Goal: Task Accomplishment & Management: Use online tool/utility

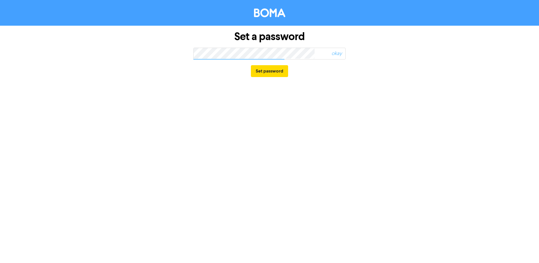
click at [134, 57] on div "Set a password okay Set password" at bounding box center [269, 54] width 321 height 57
click at [169, 52] on div "Set a password okay Set password" at bounding box center [269, 54] width 321 height 57
click at [272, 72] on button "Set password" at bounding box center [269, 71] width 37 height 12
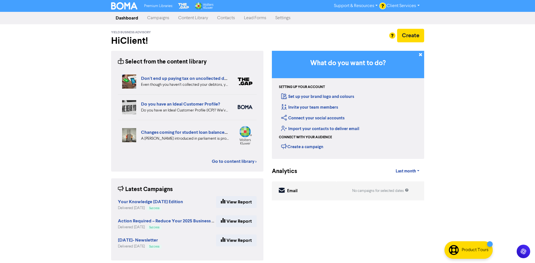
click at [155, 19] on link "Campaigns" at bounding box center [158, 17] width 31 height 11
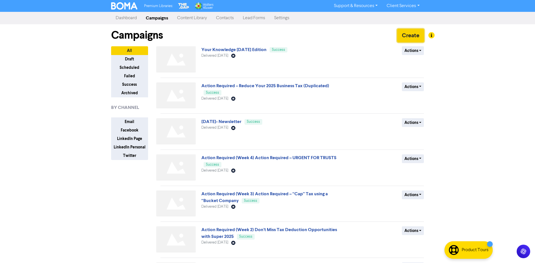
click at [412, 36] on button "Create" at bounding box center [410, 36] width 27 height 14
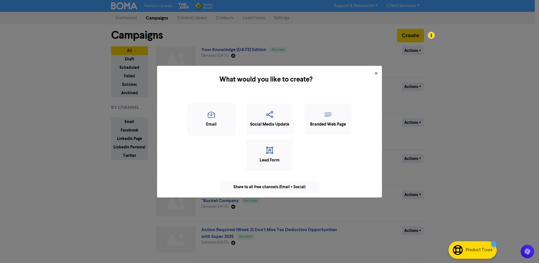
click at [211, 119] on icon "button" at bounding box center [211, 116] width 41 height 11
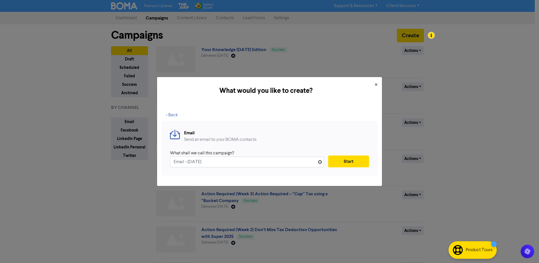
drag, startPoint x: 219, startPoint y: 161, endPoint x: 155, endPoint y: 162, distance: 63.7
click at [155, 162] on div "What would you like to create? × < Back Email Send an email to your BOMA contac…" at bounding box center [269, 131] width 539 height 263
type input "Your Knowledge [DATE] Edition"
click at [345, 162] on button "Start" at bounding box center [348, 161] width 41 height 12
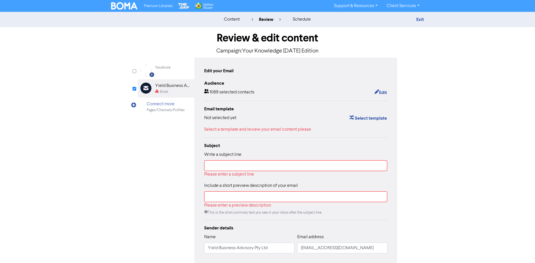
click at [164, 91] on div "Email" at bounding box center [164, 91] width 8 height 5
click at [162, 85] on div "Yield Business Advisory Pty Ltd" at bounding box center [173, 85] width 36 height 7
click at [164, 157] on div "Facebook Created with Sketch. Facebook Email Created with Sketch. Yield Busines…" at bounding box center [267, 165] width 259 height 214
click at [366, 118] on button "Select template" at bounding box center [368, 117] width 38 height 7
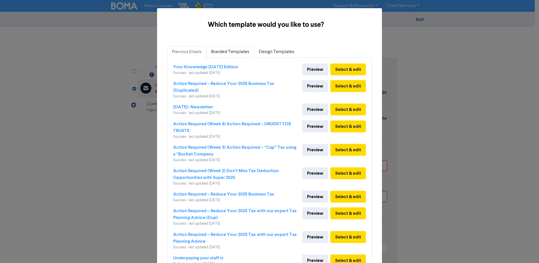
click at [232, 53] on link "Branded Templates" at bounding box center [230, 52] width 48 height 12
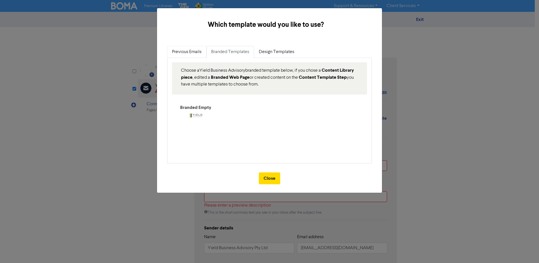
click at [184, 51] on link "Previous Emails" at bounding box center [186, 52] width 39 height 12
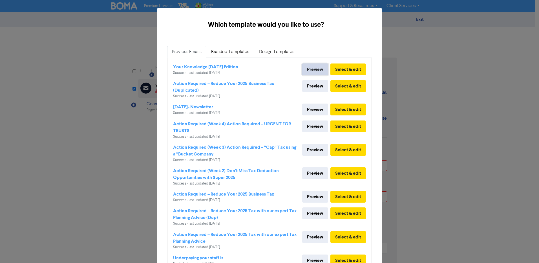
click at [311, 70] on link "Preview" at bounding box center [315, 69] width 26 height 12
click at [341, 68] on button "Select & edit" at bounding box center [349, 69] width 36 height 12
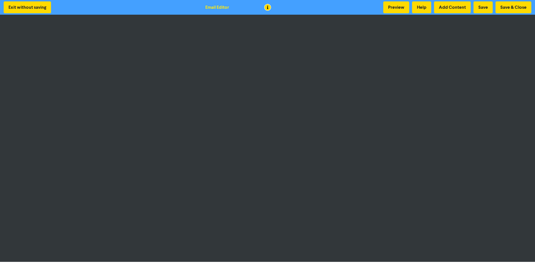
scroll to position [1, 0]
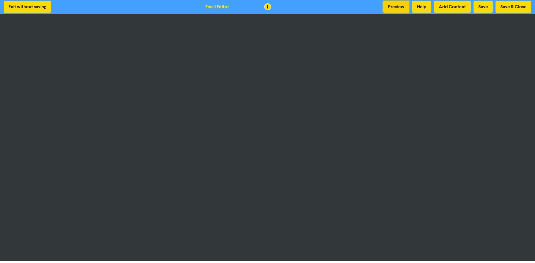
click at [393, 7] on button "Preview" at bounding box center [396, 7] width 26 height 12
click at [483, 8] on button "Save" at bounding box center [483, 7] width 19 height 12
click at [507, 8] on button "Save & Close" at bounding box center [514, 7] width 36 height 12
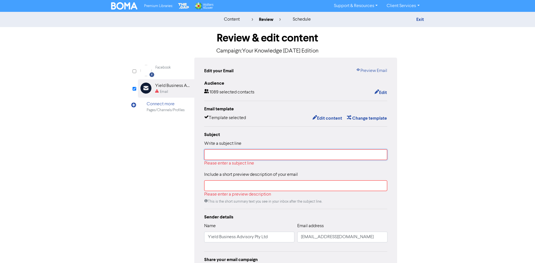
click at [240, 154] on input "text" at bounding box center [295, 154] width 183 height 11
drag, startPoint x: 237, startPoint y: 51, endPoint x: 324, endPoint y: 49, distance: 87.7
click at [324, 49] on p "Campaign: Your Knowledge [DATE] Edition" at bounding box center [267, 51] width 259 height 8
copy p "Your Knowledge [DATE] Edition"
click at [263, 155] on input "text" at bounding box center [295, 154] width 183 height 11
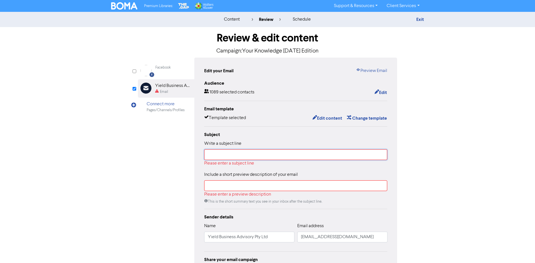
paste input "Your Knowledge [DATE] Edition"
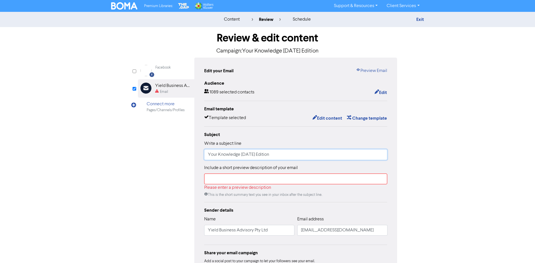
type input "Your Knowledge [DATE] Edition"
click at [237, 181] on input "text" at bounding box center [295, 178] width 183 height 11
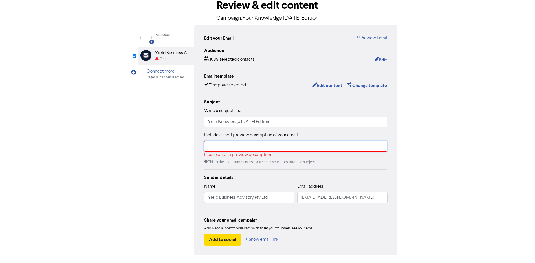
scroll to position [51, 0]
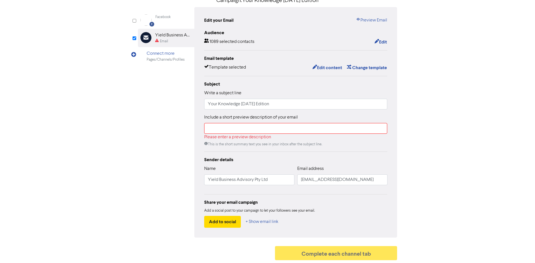
click at [139, 153] on div "Facebook Created with Sketch. Facebook Email Created with Sketch. Yield Busines…" at bounding box center [267, 122] width 259 height 230
click at [240, 127] on input "text" at bounding box center [295, 128] width 183 height 11
paste input "As we move into the 2025/2026 financial year there are some key changes in tax,…"
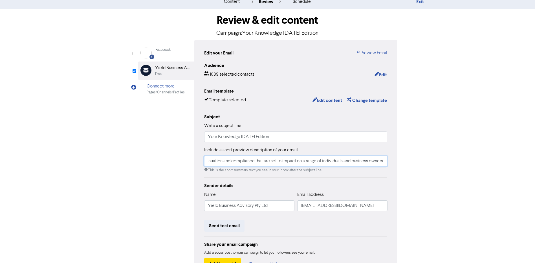
scroll to position [0, 0]
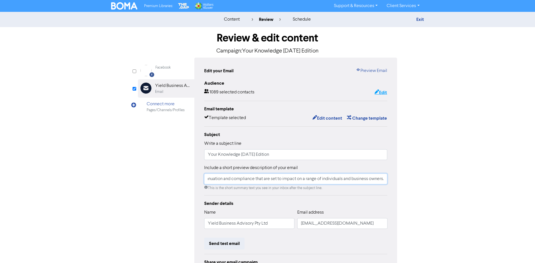
type input "As we move into the 2025/2026 financial year there are some key changes in tax,…"
click at [384, 93] on button "Edit" at bounding box center [380, 92] width 13 height 7
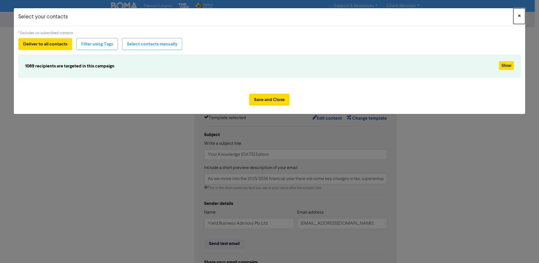
click at [519, 16] on span "×" at bounding box center [519, 16] width 3 height 8
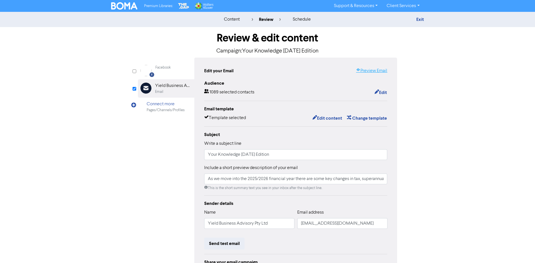
click at [371, 71] on link "Preview Email" at bounding box center [371, 70] width 31 height 7
click at [382, 93] on button "Edit" at bounding box center [380, 92] width 13 height 7
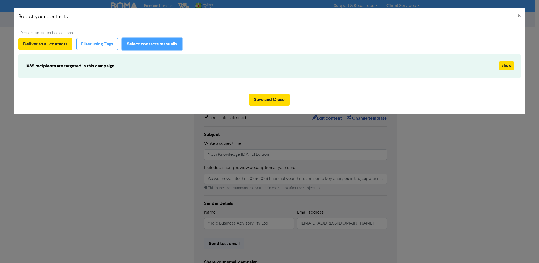
click at [143, 45] on button "Select contacts manually" at bounding box center [152, 44] width 60 height 12
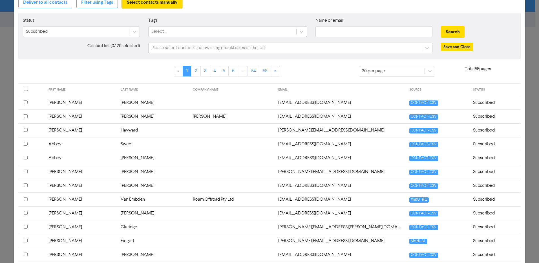
scroll to position [41, 0]
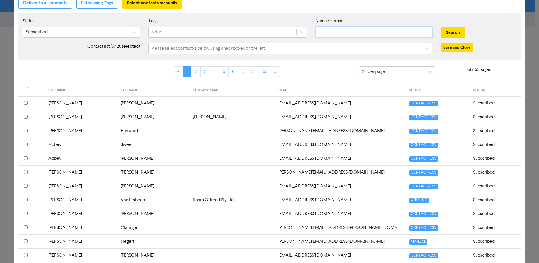
click at [329, 32] on input "text" at bounding box center [374, 32] width 117 height 11
click at [334, 32] on input "mat" at bounding box center [374, 32] width 117 height 11
click at [446, 32] on button "Search" at bounding box center [453, 33] width 24 height 12
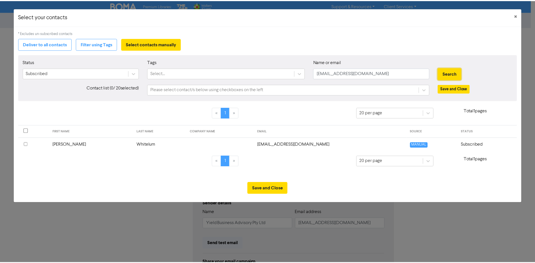
scroll to position [0, 0]
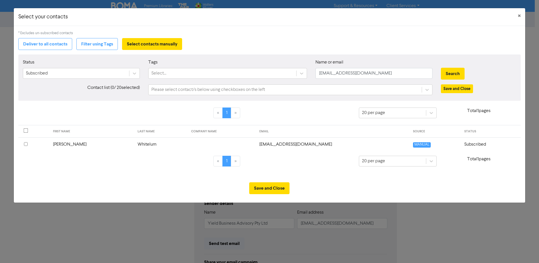
click at [26, 145] on input "checkbox" at bounding box center [26, 144] width 4 height 4
drag, startPoint x: 365, startPoint y: 74, endPoint x: 308, endPoint y: 75, distance: 57.5
click at [309, 75] on div "Status Subscribed Tags Select... Name or email [PERSON_NAME][EMAIL_ADDRESS][DOM…" at bounding box center [270, 71] width 502 height 24
drag, startPoint x: 348, startPoint y: 74, endPoint x: 306, endPoint y: 73, distance: 42.6
click at [306, 73] on div "Status Subscribed Tags Select... Name or email client Search" at bounding box center [270, 71] width 502 height 24
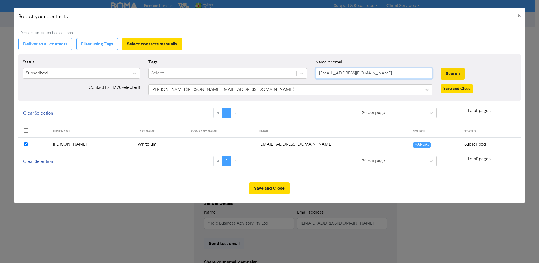
type input "[EMAIL_ADDRESS][DOMAIN_NAME]"
click at [452, 74] on button "Search" at bounding box center [453, 74] width 24 height 12
click at [448, 75] on button "Search" at bounding box center [453, 74] width 24 height 12
drag, startPoint x: 373, startPoint y: 75, endPoint x: 298, endPoint y: 75, distance: 74.5
click at [298, 75] on div "Status Subscribed Tags Select... Name or email [PERSON_NAME][EMAIL_ADDRESS][DOM…" at bounding box center [270, 71] width 502 height 24
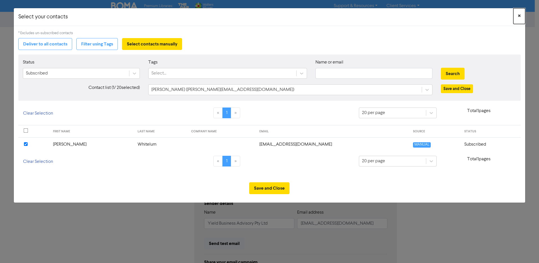
click at [519, 16] on span "×" at bounding box center [519, 16] width 3 height 8
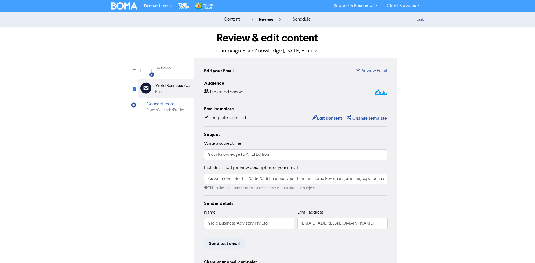
click at [382, 93] on button "Edit" at bounding box center [380, 92] width 13 height 7
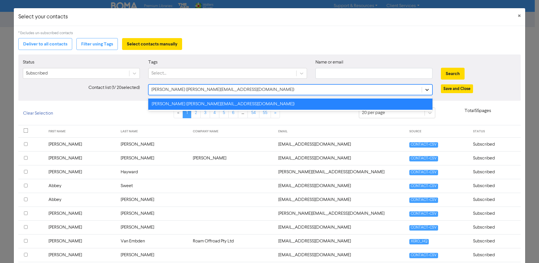
click at [426, 90] on icon at bounding box center [427, 90] width 3 height 2
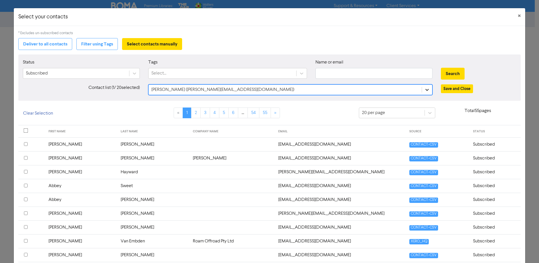
click at [426, 90] on icon at bounding box center [427, 90] width 3 height 2
click at [321, 71] on input "text" at bounding box center [374, 73] width 117 height 11
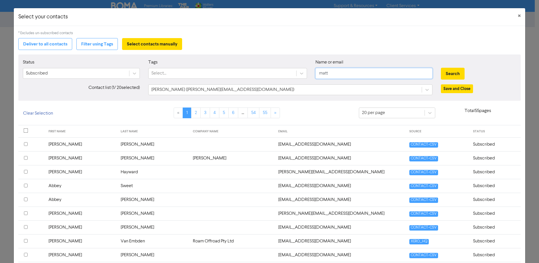
type input "[EMAIL_ADDRESS][DOMAIN_NAME]"
click at [450, 75] on button "Search" at bounding box center [453, 74] width 24 height 12
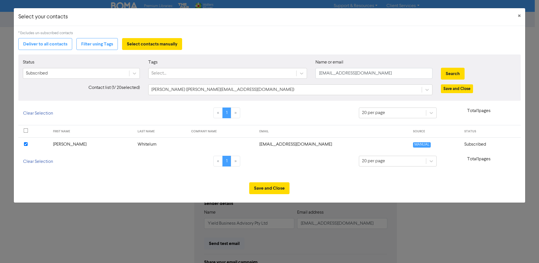
click at [27, 145] on input "checkbox" at bounding box center [26, 144] width 4 height 4
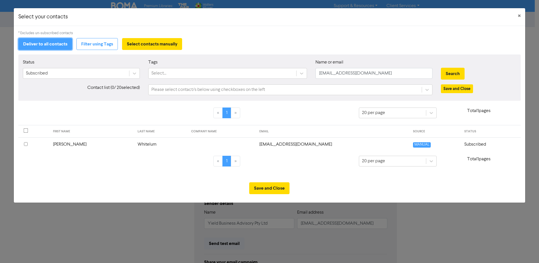
click at [47, 44] on button "Deliver to all contacts" at bounding box center [45, 44] width 54 height 12
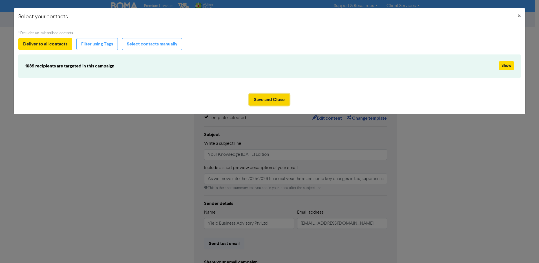
click at [270, 100] on button "Save and Close" at bounding box center [269, 100] width 40 height 12
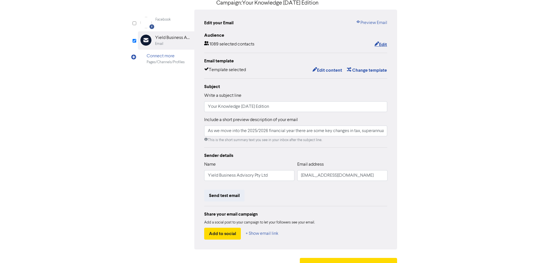
scroll to position [60, 0]
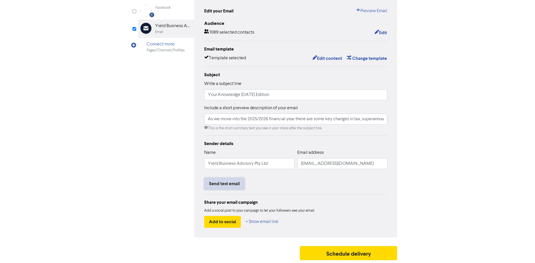
click at [222, 184] on button "Send test email" at bounding box center [224, 184] width 40 height 12
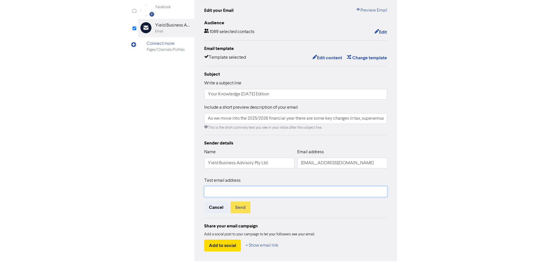
click at [217, 192] on input "text" at bounding box center [295, 191] width 183 height 11
drag, startPoint x: 265, startPoint y: 193, endPoint x: 215, endPoint y: 191, distance: 50.0
click at [215, 191] on input "[PERSON_NAME][EMAIL_ADDRESS][DOMAIN_NAME]" at bounding box center [295, 191] width 183 height 11
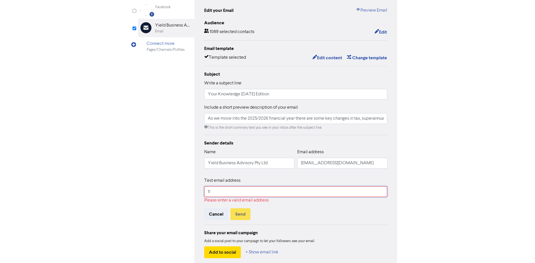
type input "t"
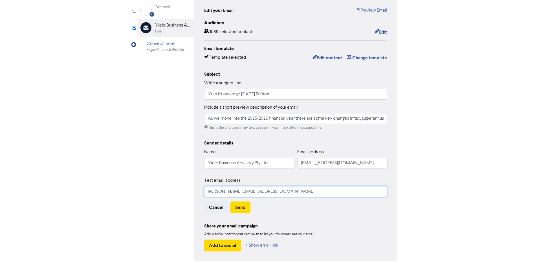
drag, startPoint x: 253, startPoint y: 193, endPoint x: 202, endPoint y: 192, distance: 51.1
click at [202, 192] on div "Edit your Email Preview Email Audience 1089 selected contacts Edit Email templa…" at bounding box center [295, 129] width 203 height 264
drag, startPoint x: 255, startPoint y: 192, endPoint x: 197, endPoint y: 192, distance: 58.1
click at [197, 192] on div "Edit your Email Preview Email Audience 1089 selected contacts Edit Email templa…" at bounding box center [295, 129] width 203 height 264
click at [258, 191] on input "[PERSON_NAME][EMAIL_ADDRESS][DOMAIN_NAME]" at bounding box center [295, 191] width 183 height 11
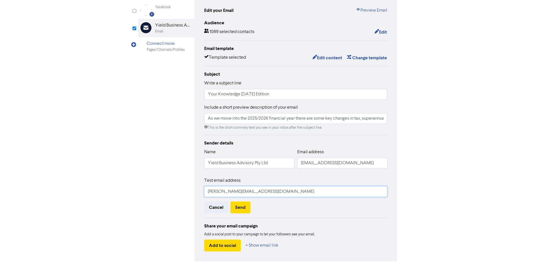
drag, startPoint x: 258, startPoint y: 191, endPoint x: 200, endPoint y: 189, distance: 58.2
click at [200, 189] on div "Edit your Email Preview Email Audience 1089 selected contacts Edit Email templa…" at bounding box center [295, 129] width 203 height 264
paste input "admin@yieldba"
type input "[EMAIL_ADDRESS][DOMAIN_NAME]"
click at [173, 184] on div "Facebook Created with Sketch. Facebook Email Created with Sketch. Yield Busines…" at bounding box center [267, 129] width 259 height 264
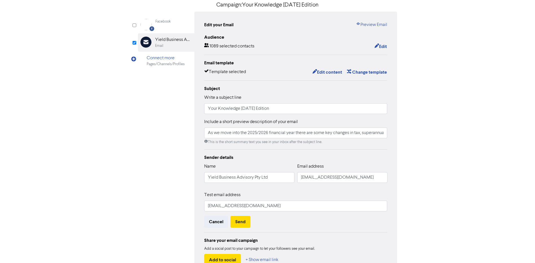
scroll to position [85, 0]
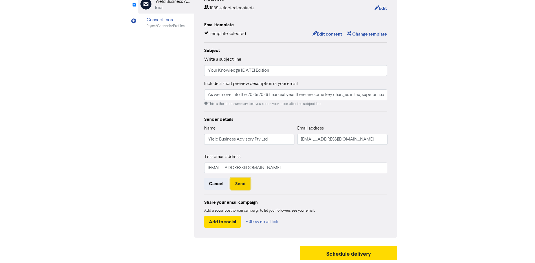
click at [241, 184] on button "Send" at bounding box center [240, 184] width 20 height 12
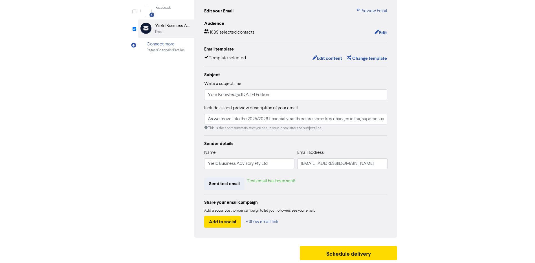
scroll to position [60, 0]
click at [217, 182] on button "Send test email" at bounding box center [224, 184] width 40 height 12
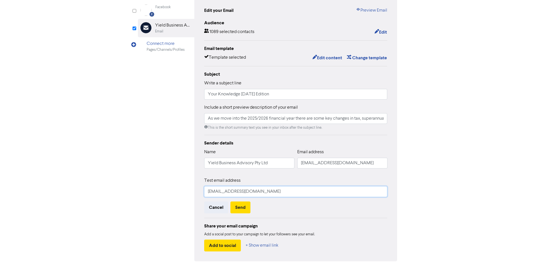
click at [248, 193] on input "[EMAIL_ADDRESS][DOMAIN_NAME]" at bounding box center [295, 191] width 183 height 11
drag, startPoint x: 259, startPoint y: 192, endPoint x: 202, endPoint y: 191, distance: 57.0
click at [202, 191] on div "Edit your Email Preview Email Audience 1089 selected contacts Edit Email templa…" at bounding box center [295, 129] width 203 height 264
type input "[PERSON_NAME][EMAIL_ADDRESS][DOMAIN_NAME]"
drag, startPoint x: 253, startPoint y: 194, endPoint x: 192, endPoint y: 192, distance: 60.9
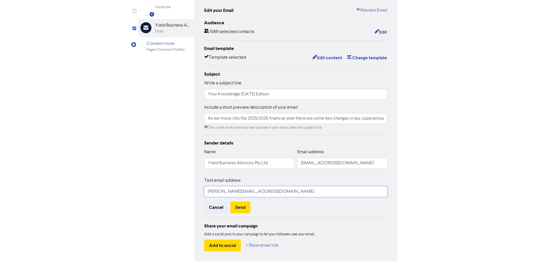
click at [192, 192] on div "Facebook Created with Sketch. Facebook Email Created with Sketch. Yield Busines…" at bounding box center [267, 129] width 259 height 264
type input "[PERSON_NAME][EMAIL_ADDRESS][DOMAIN_NAME]"
drag, startPoint x: 245, startPoint y: 192, endPoint x: 201, endPoint y: 191, distance: 43.2
click at [206, 191] on input "[PERSON_NAME][EMAIL_ADDRESS][DOMAIN_NAME]" at bounding box center [295, 191] width 183 height 11
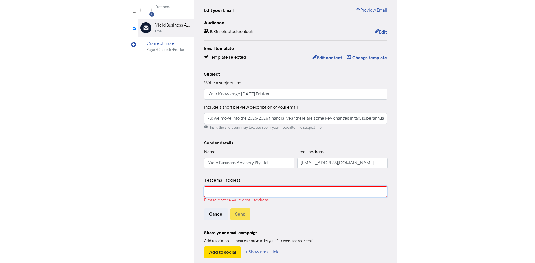
click at [236, 193] on input "text" at bounding box center [295, 191] width 183 height 11
paste input "[EMAIL_ADDRESS][DOMAIN_NAME]"
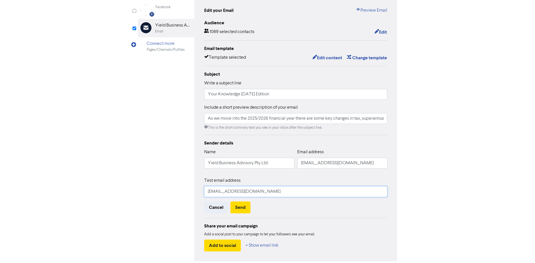
type input "[EMAIL_ADDRESS][DOMAIN_NAME]"
click at [152, 188] on div "Facebook Created with Sketch. Facebook Email Created with Sketch. Yield Busines…" at bounding box center [267, 129] width 259 height 264
click at [239, 209] on button "Send" at bounding box center [240, 207] width 20 height 12
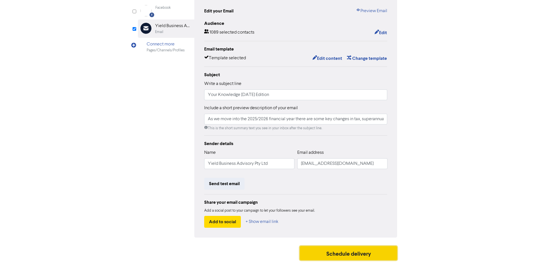
click at [338, 253] on button "Schedule delivery" at bounding box center [349, 253] width 98 height 14
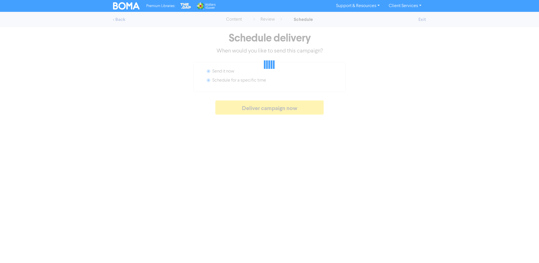
radio input "false"
radio input "true"
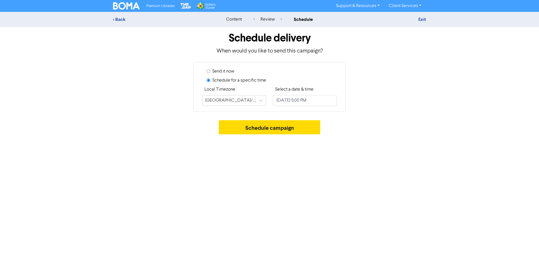
click at [209, 71] on input "Send it now" at bounding box center [209, 71] width 4 height 4
radio input "true"
radio input "false"
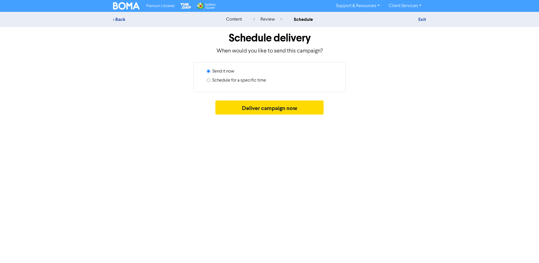
click at [270, 19] on div "review" at bounding box center [268, 19] width 28 height 7
click at [118, 20] on div "< Back" at bounding box center [162, 19] width 99 height 7
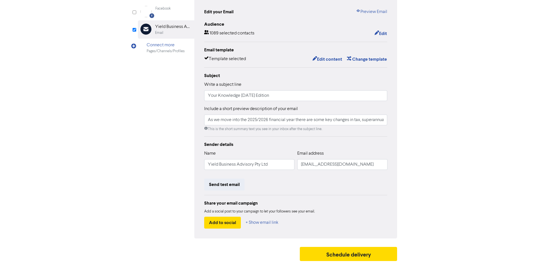
scroll to position [60, 0]
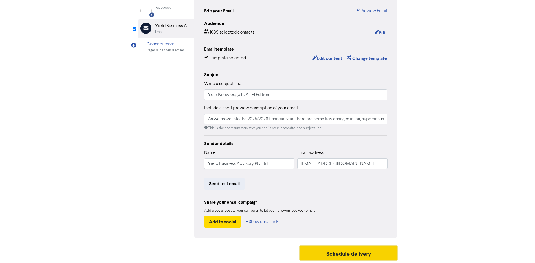
click at [334, 256] on button "Schedule delivery" at bounding box center [349, 253] width 98 height 14
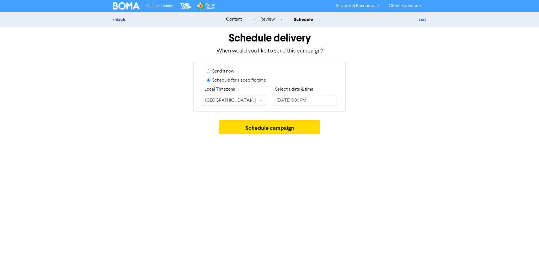
click at [210, 71] on input "Send it now" at bounding box center [209, 71] width 4 height 4
radio input "true"
radio input "false"
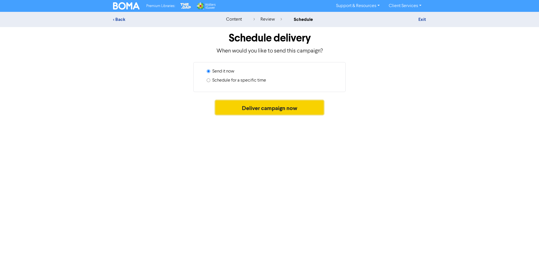
click at [267, 107] on button "Deliver campaign now" at bounding box center [269, 107] width 109 height 14
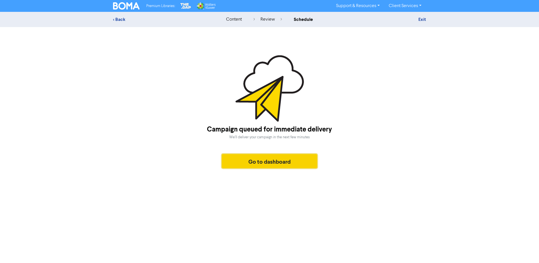
click at [270, 162] on button "Go to dashboard" at bounding box center [269, 161] width 95 height 14
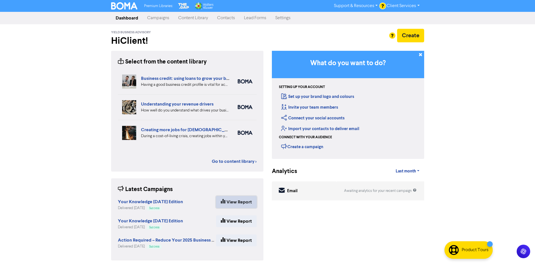
click at [239, 202] on link "View Report" at bounding box center [236, 202] width 41 height 12
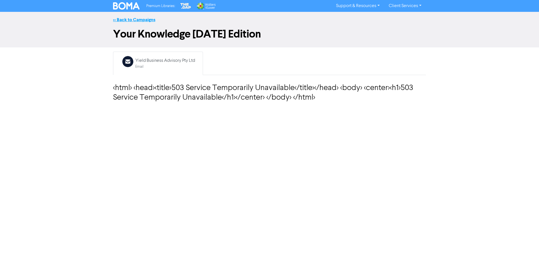
click at [141, 19] on link "<< Back to Campaigns" at bounding box center [134, 20] width 42 height 6
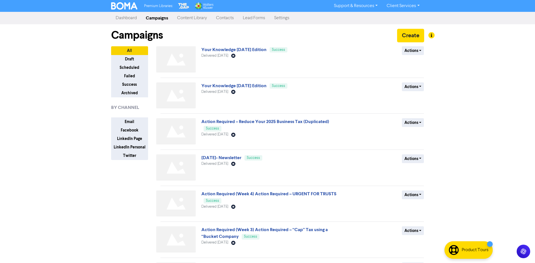
click at [124, 5] on img at bounding box center [124, 5] width 27 height 7
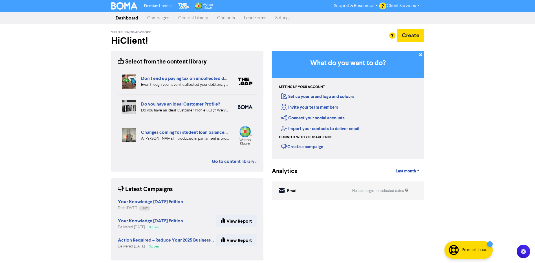
click at [156, 17] on link "Campaigns" at bounding box center [158, 17] width 31 height 11
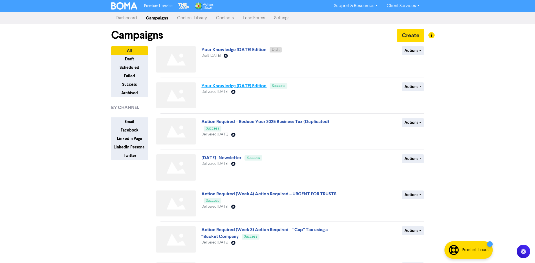
click at [261, 87] on link "Your Knowledge [DATE] Edition" at bounding box center [233, 86] width 65 height 6
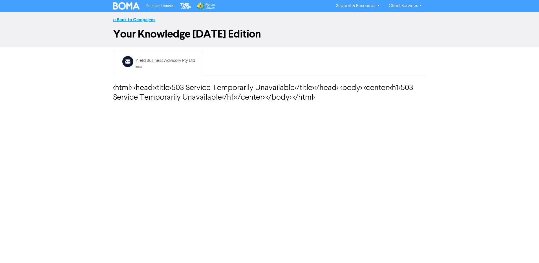
click at [130, 20] on link "<< Back to Campaigns" at bounding box center [134, 20] width 42 height 6
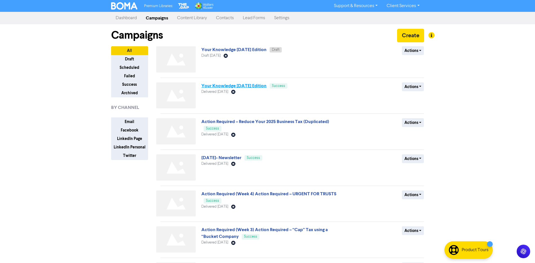
click at [260, 86] on link "Your Knowledge [DATE] Edition" at bounding box center [233, 86] width 65 height 6
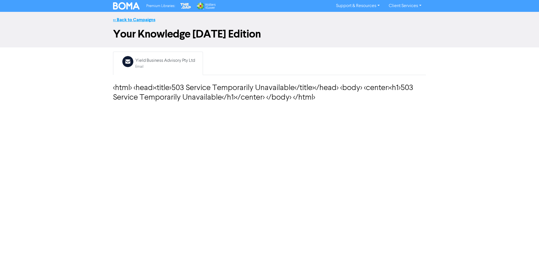
click at [143, 20] on link "<< Back to Campaigns" at bounding box center [134, 20] width 42 height 6
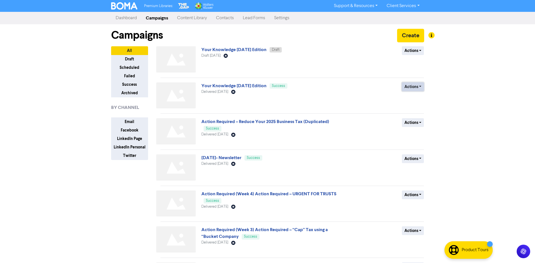
click at [420, 87] on button "Actions" at bounding box center [413, 86] width 22 height 9
click at [478, 86] on div "Premium Libraries: Support & Resources Video Tutorials FAQ & Guides Marketing E…" at bounding box center [267, 131] width 535 height 263
click at [263, 86] on link "Your Knowledge [DATE] Edition" at bounding box center [233, 86] width 65 height 6
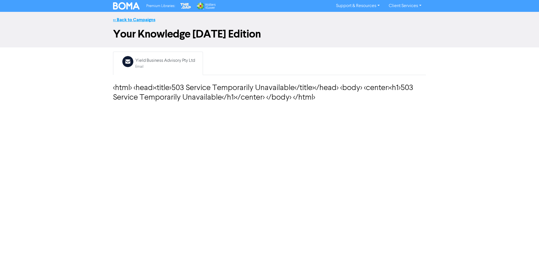
click at [123, 21] on link "<< Back to Campaigns" at bounding box center [134, 20] width 42 height 6
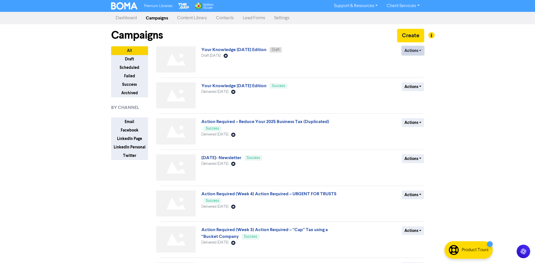
click at [420, 51] on button "Actions" at bounding box center [413, 50] width 22 height 9
click at [462, 59] on div "Premium Libraries: Support & Resources Video Tutorials FAQ & Guides Marketing E…" at bounding box center [267, 131] width 535 height 263
click at [263, 87] on link "Your Knowledge [DATE] Edition" at bounding box center [233, 86] width 65 height 6
